Goal: Task Accomplishment & Management: Manage account settings

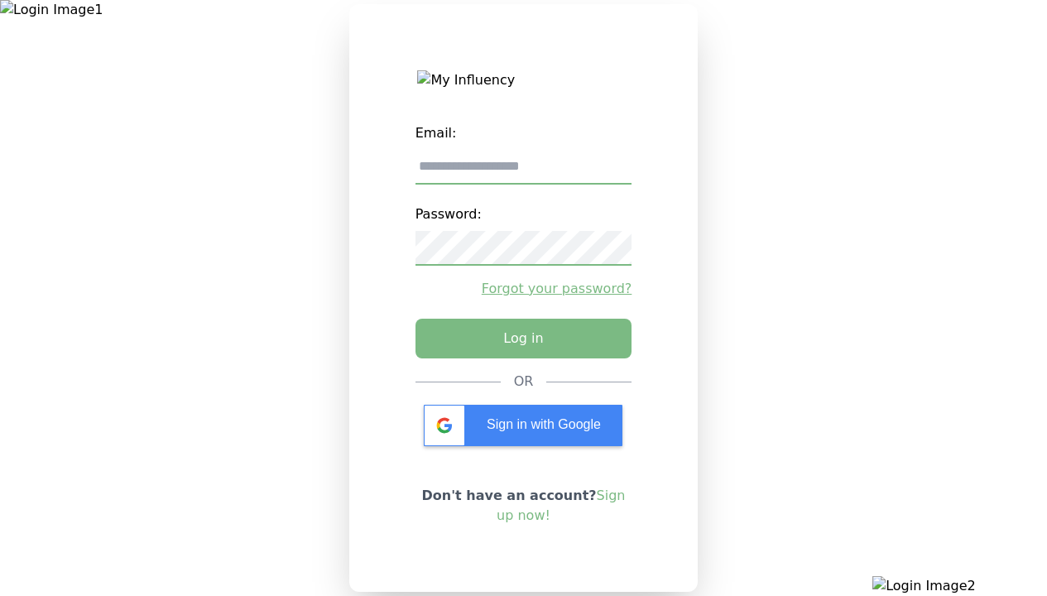
click at [523, 173] on input "email" at bounding box center [523, 167] width 217 height 35
type input "**********"
